Goal: Find specific page/section: Find specific page/section

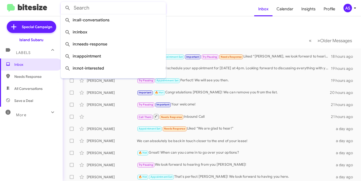
click at [96, 11] on input "text" at bounding box center [113, 8] width 105 height 12
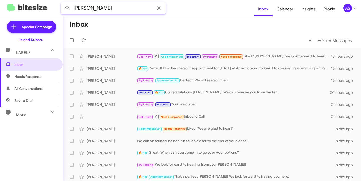
type input "[PERSON_NAME]"
click at [63, 3] on button at bounding box center [68, 8] width 10 height 10
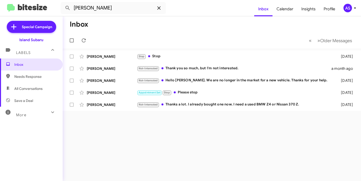
click at [157, 7] on icon at bounding box center [159, 8] width 6 height 6
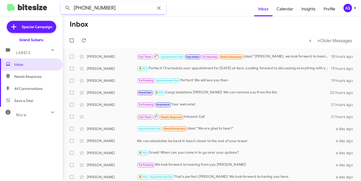
type input "[PHONE_NUMBER]"
click at [63, 3] on button at bounding box center [68, 8] width 10 height 10
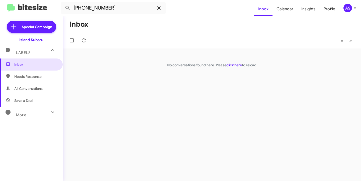
click at [157, 8] on icon at bounding box center [159, 8] width 6 height 6
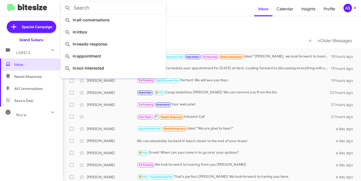
click at [209, 18] on mat-toolbar-row "Inbox" at bounding box center [212, 24] width 298 height 16
